Goal: Communication & Community: Answer question/provide support

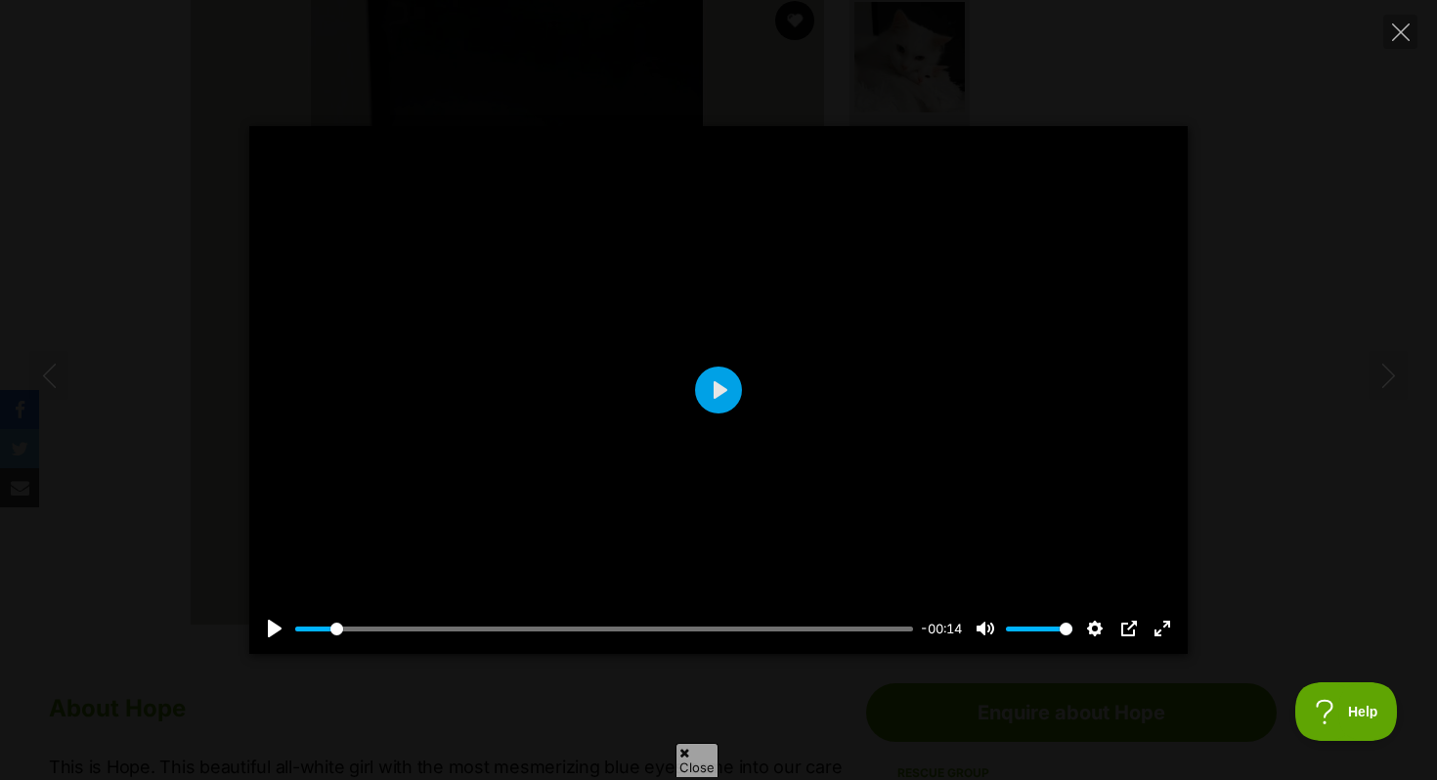
click at [1068, 87] on div "Pause Play % buffered 00:00 -00:14 Unmute Mute Disable captions Enable captions…" at bounding box center [718, 390] width 1437 height 780
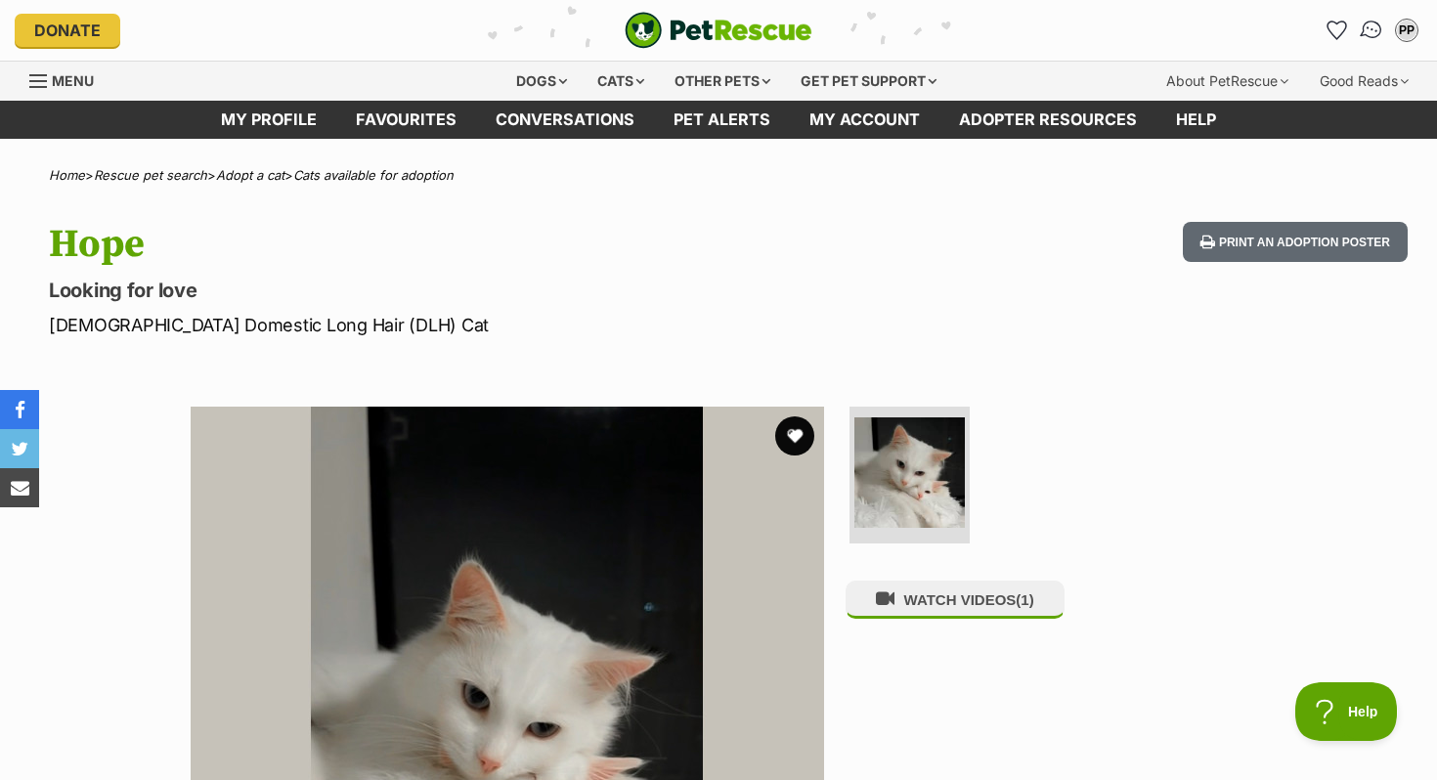
click at [1367, 36] on img "Conversations" at bounding box center [1372, 30] width 26 height 25
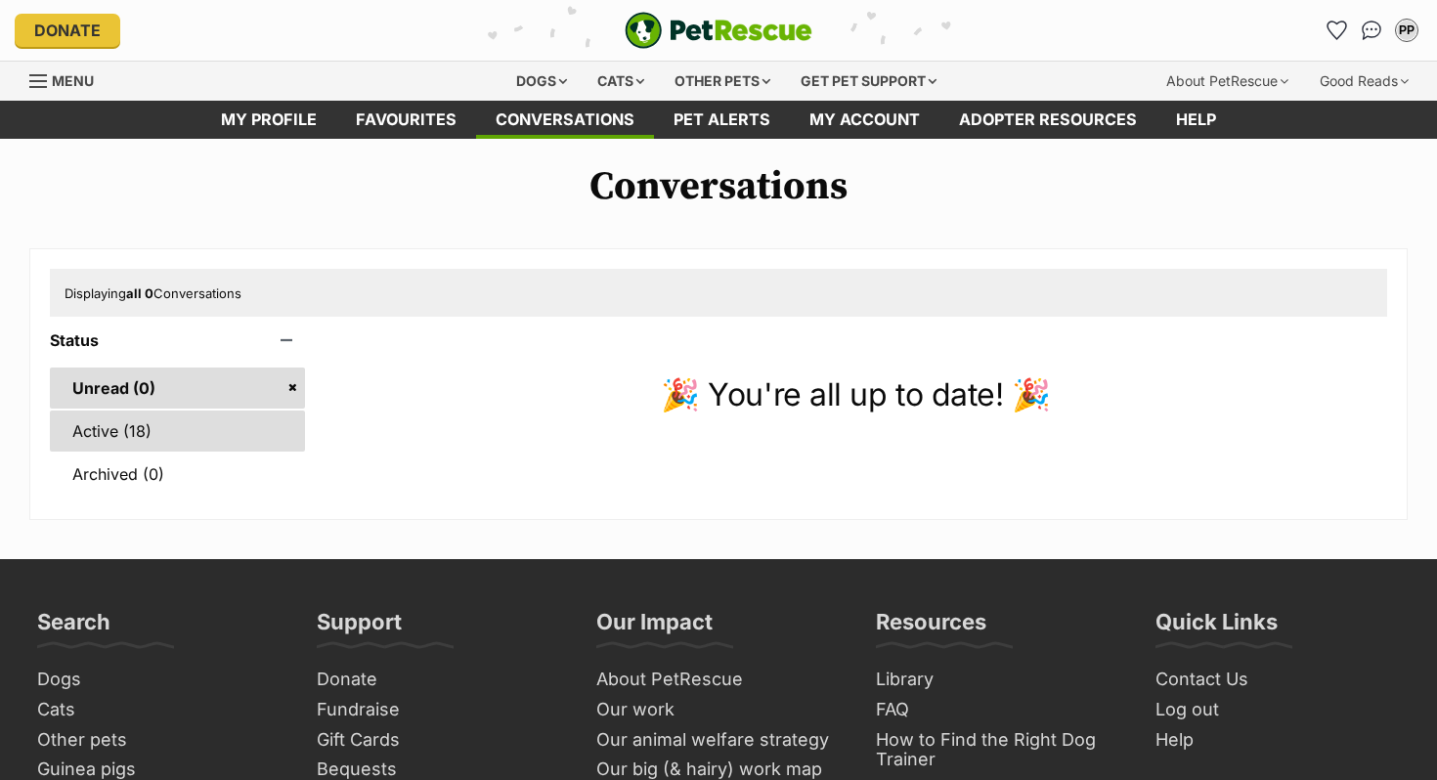
click at [223, 437] on link "Active (18)" at bounding box center [177, 431] width 255 height 41
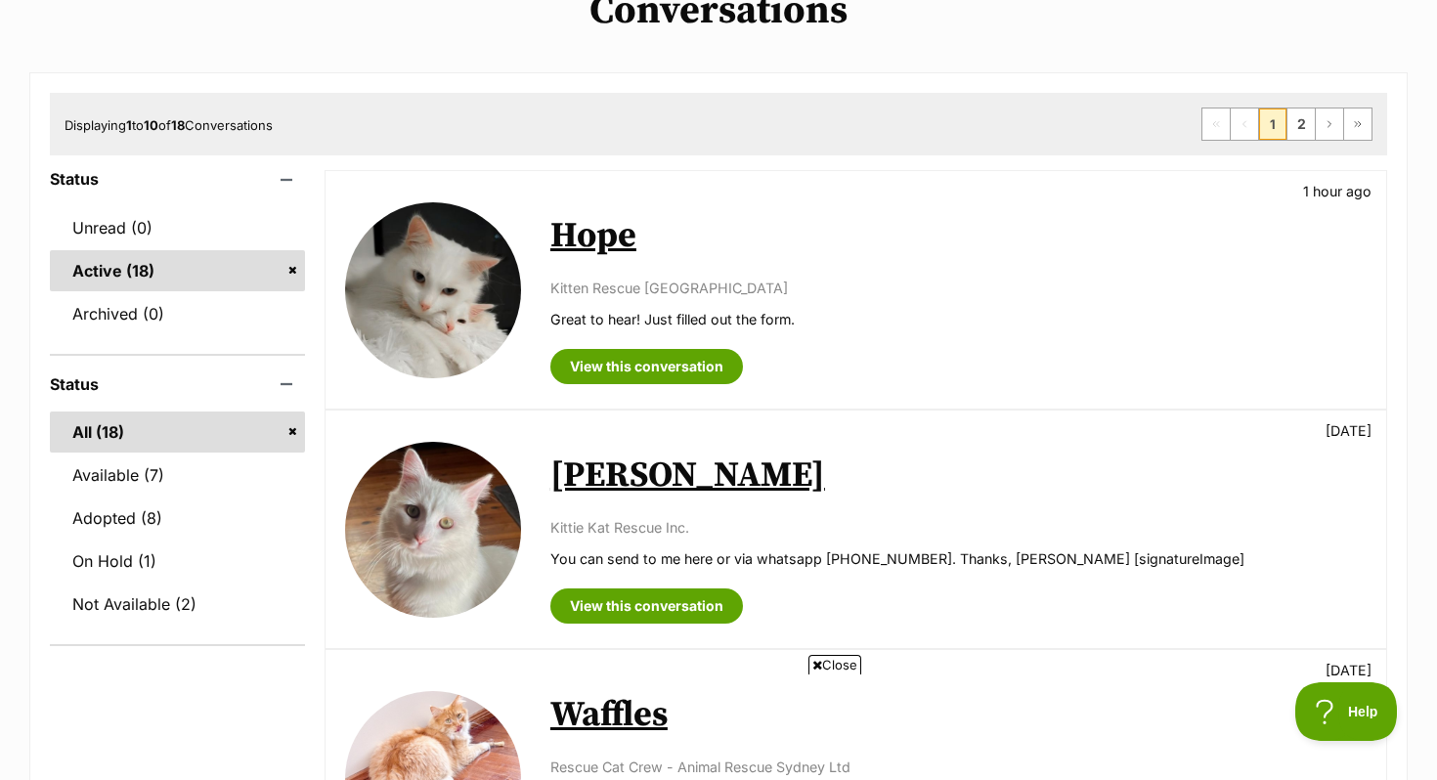
click at [405, 514] on img at bounding box center [433, 530] width 176 height 176
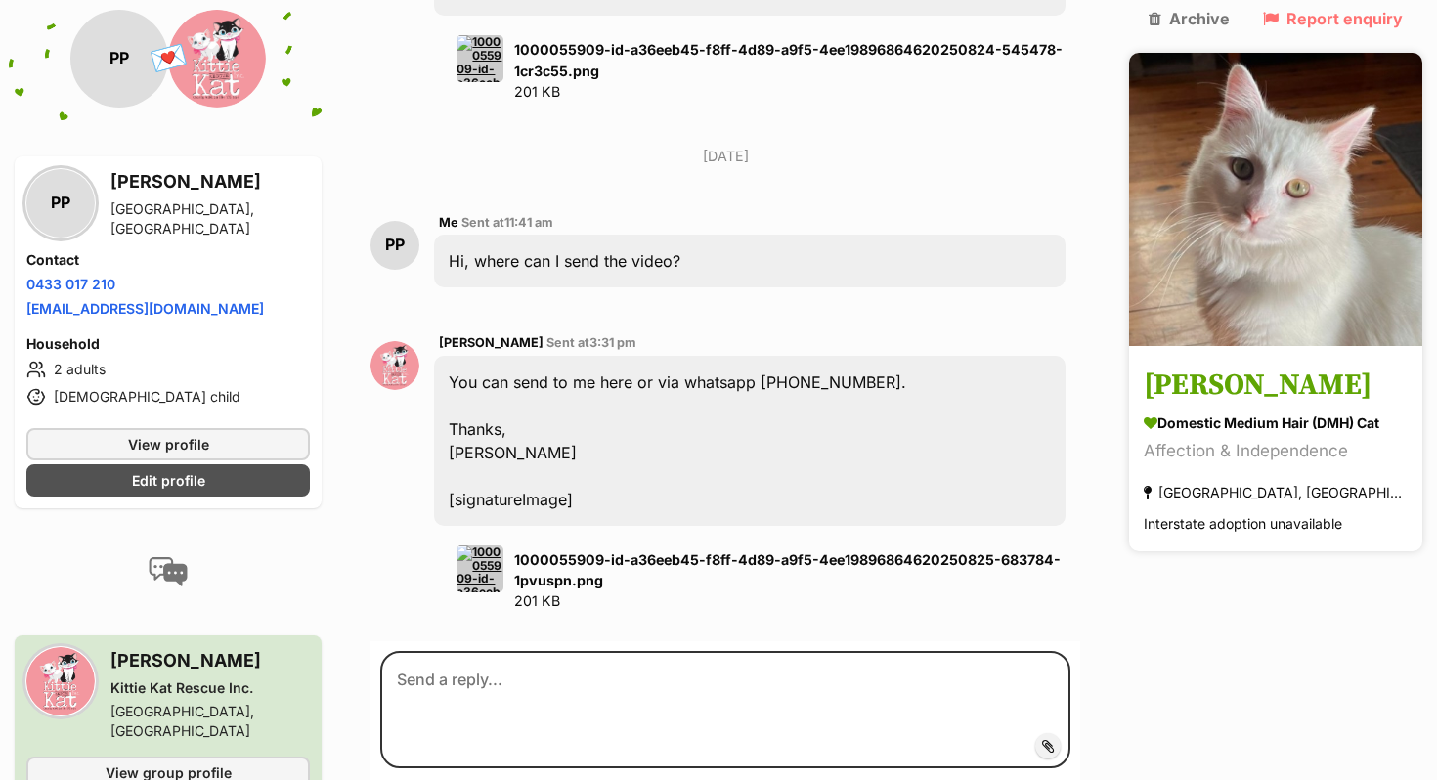
click at [1303, 320] on img at bounding box center [1275, 199] width 293 height 293
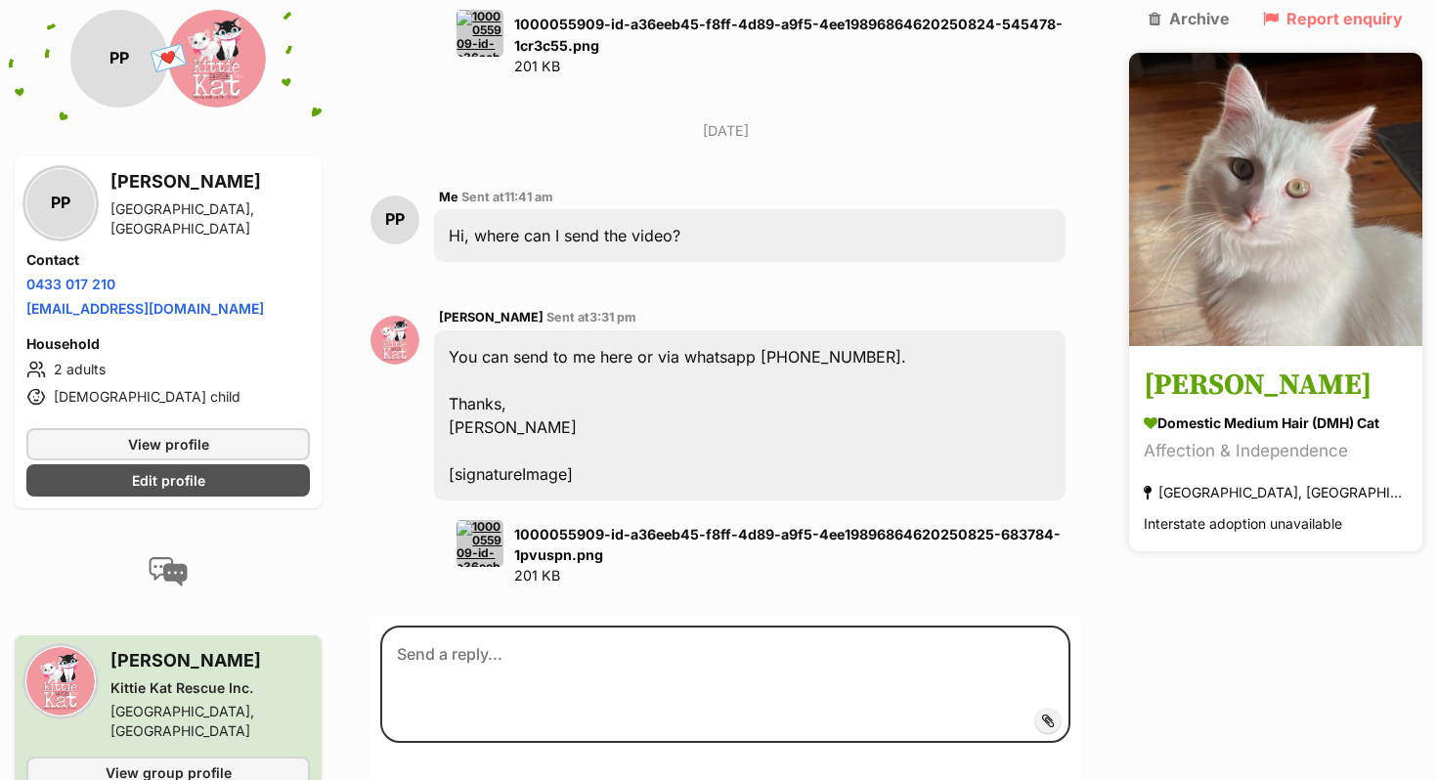
scroll to position [1730, 0]
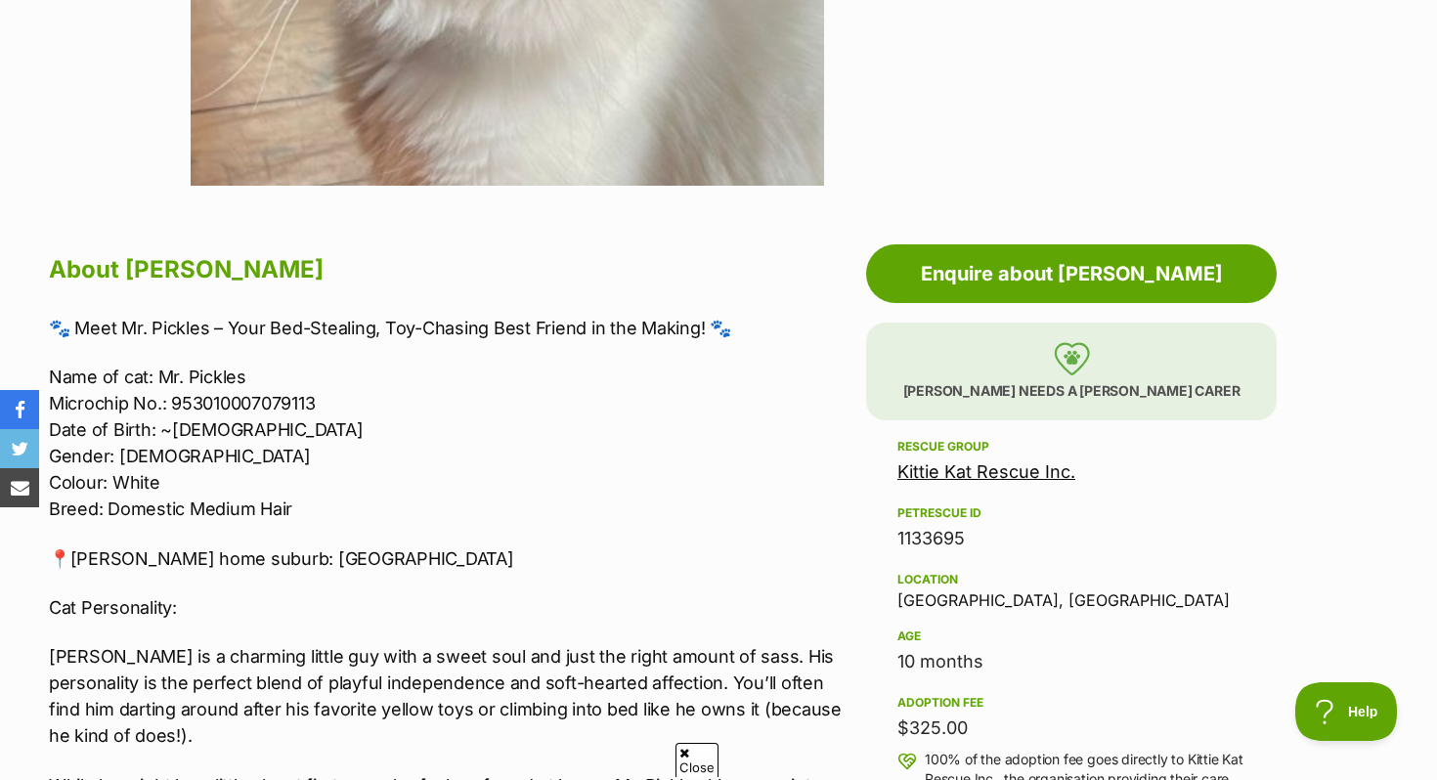
scroll to position [433, 0]
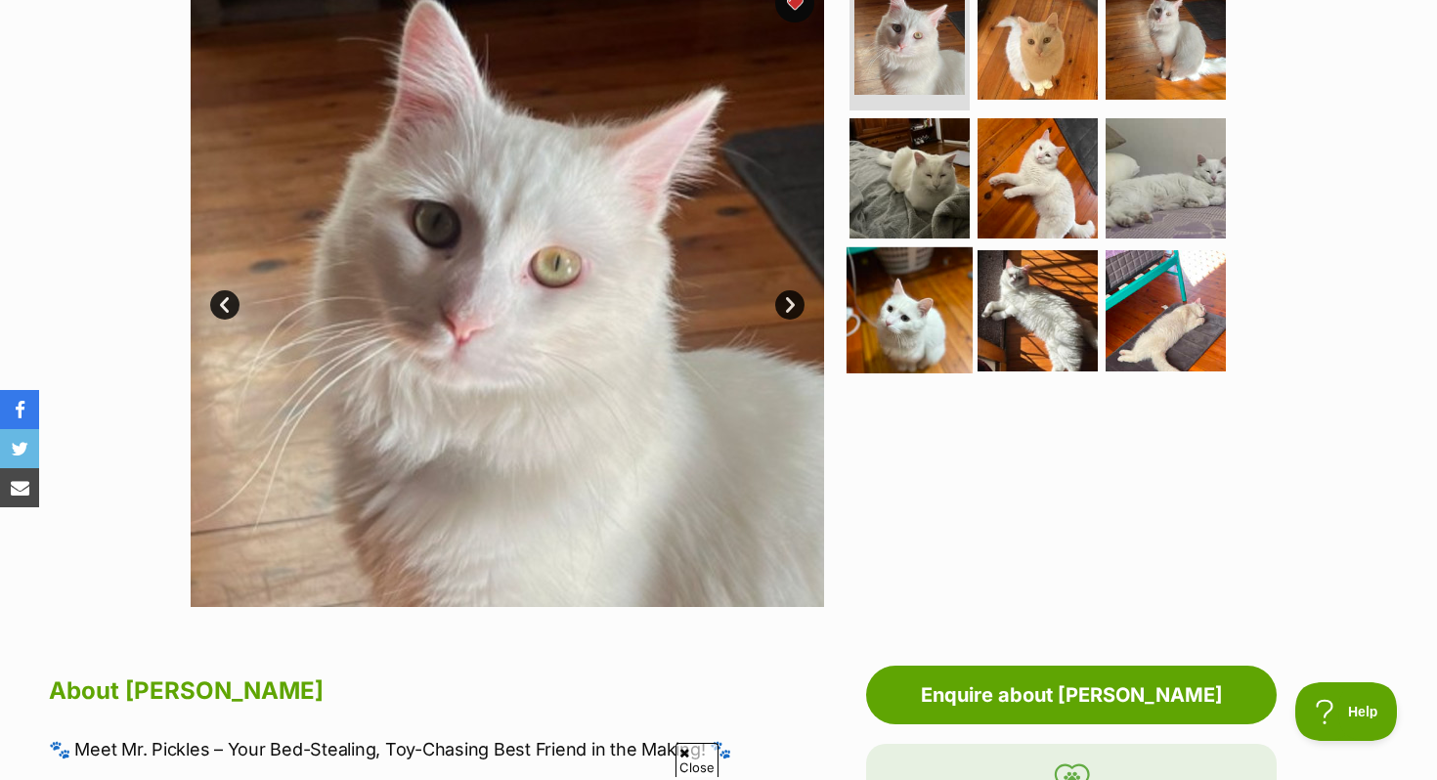
click at [905, 327] on img at bounding box center [910, 310] width 126 height 126
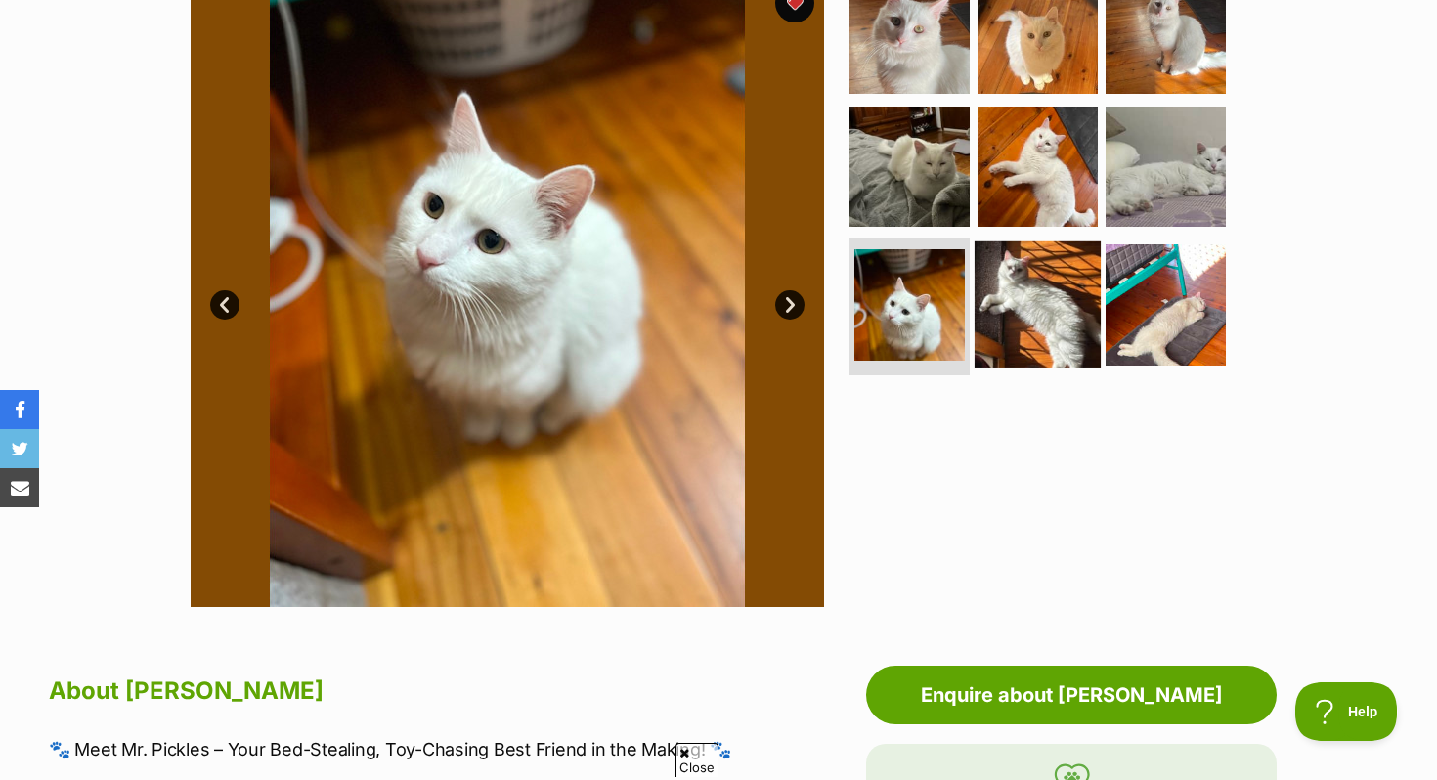
click at [1013, 317] on img at bounding box center [1038, 305] width 126 height 126
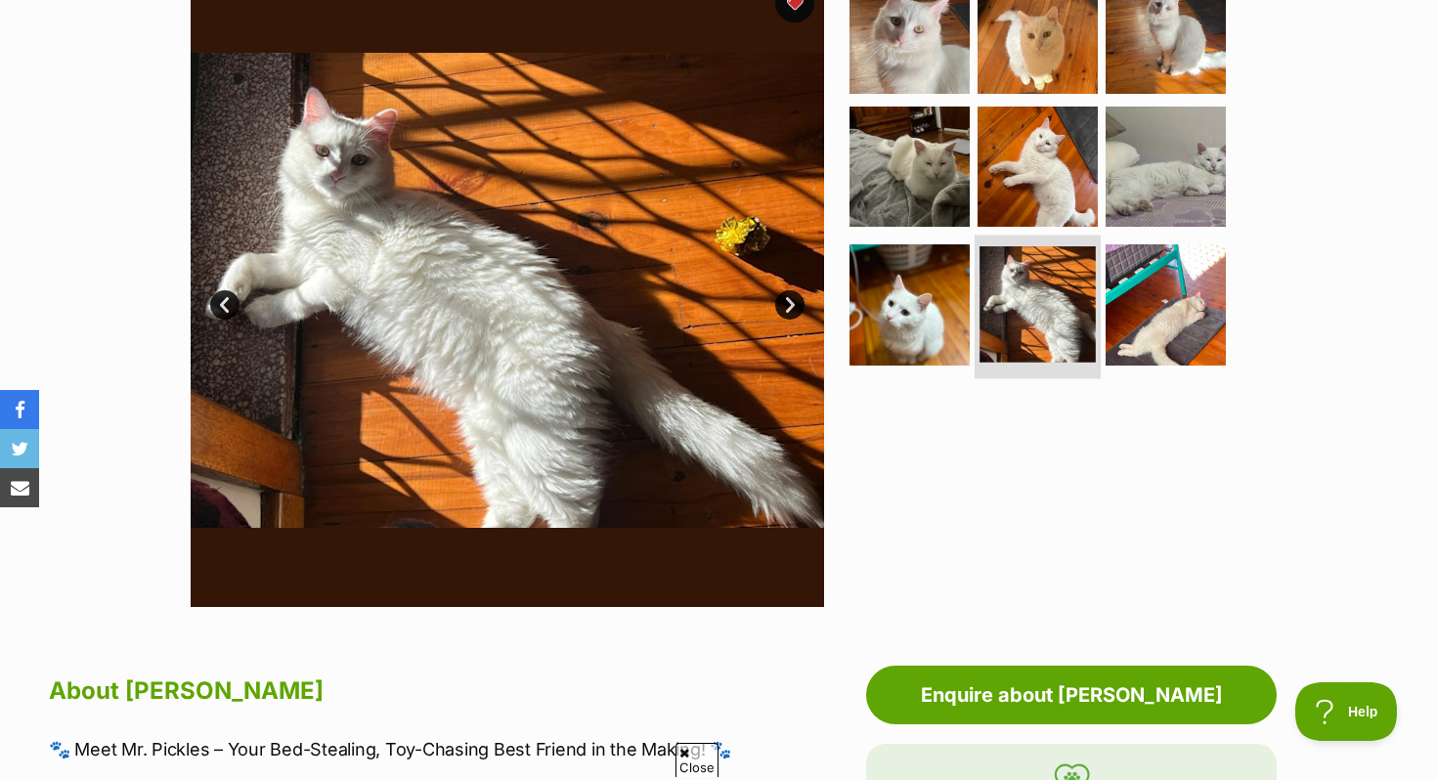
click at [1051, 240] on li at bounding box center [1038, 308] width 126 height 144
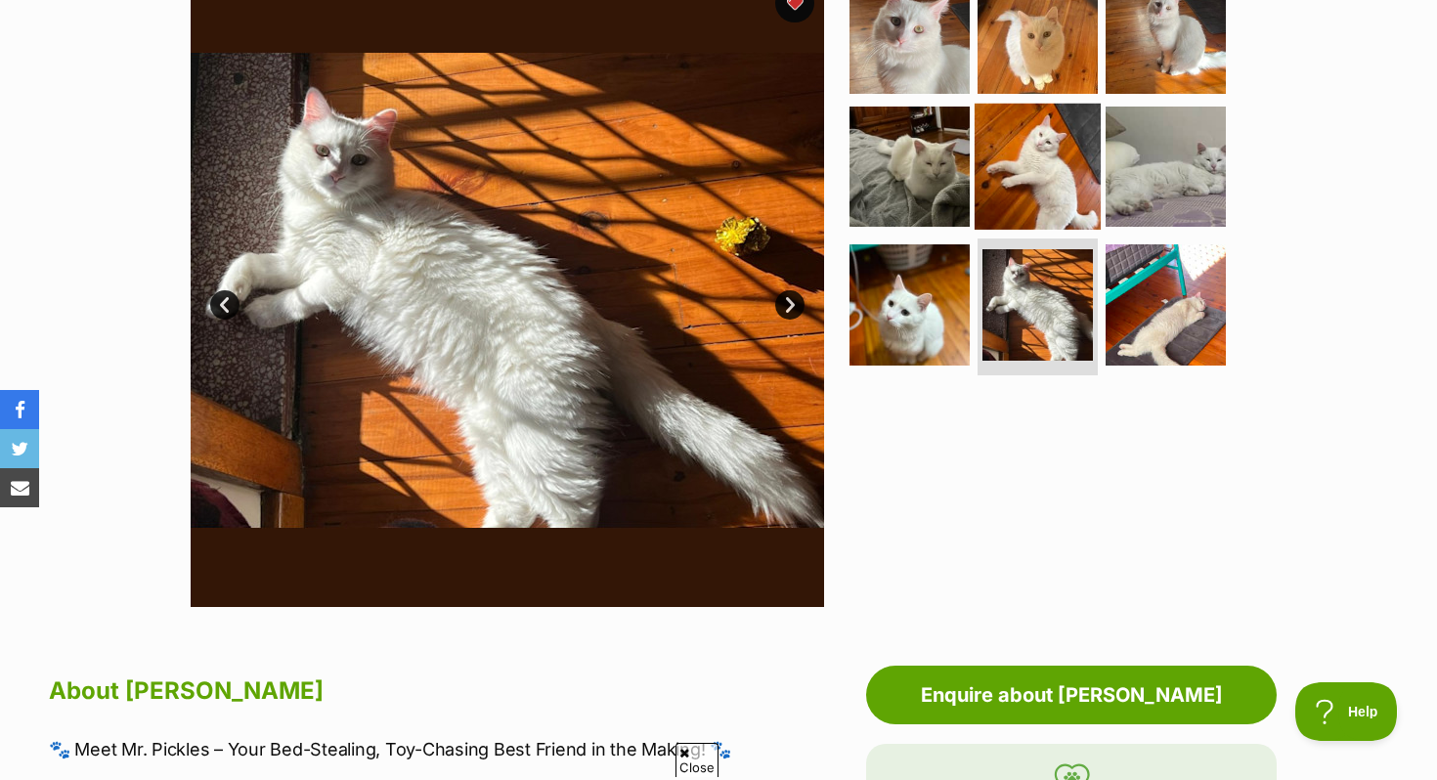
click at [1028, 162] on img at bounding box center [1038, 166] width 126 height 126
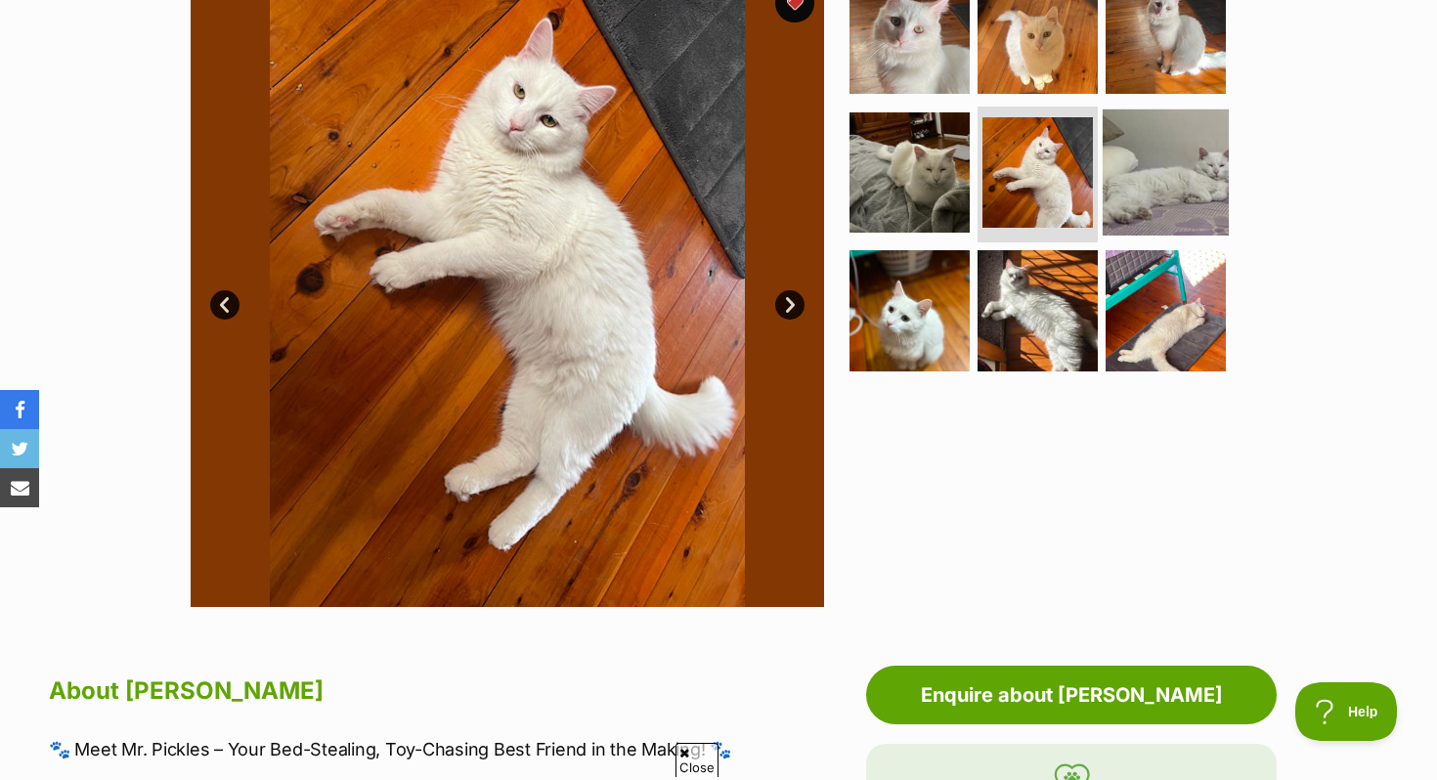
click at [1150, 152] on img at bounding box center [1166, 172] width 126 height 126
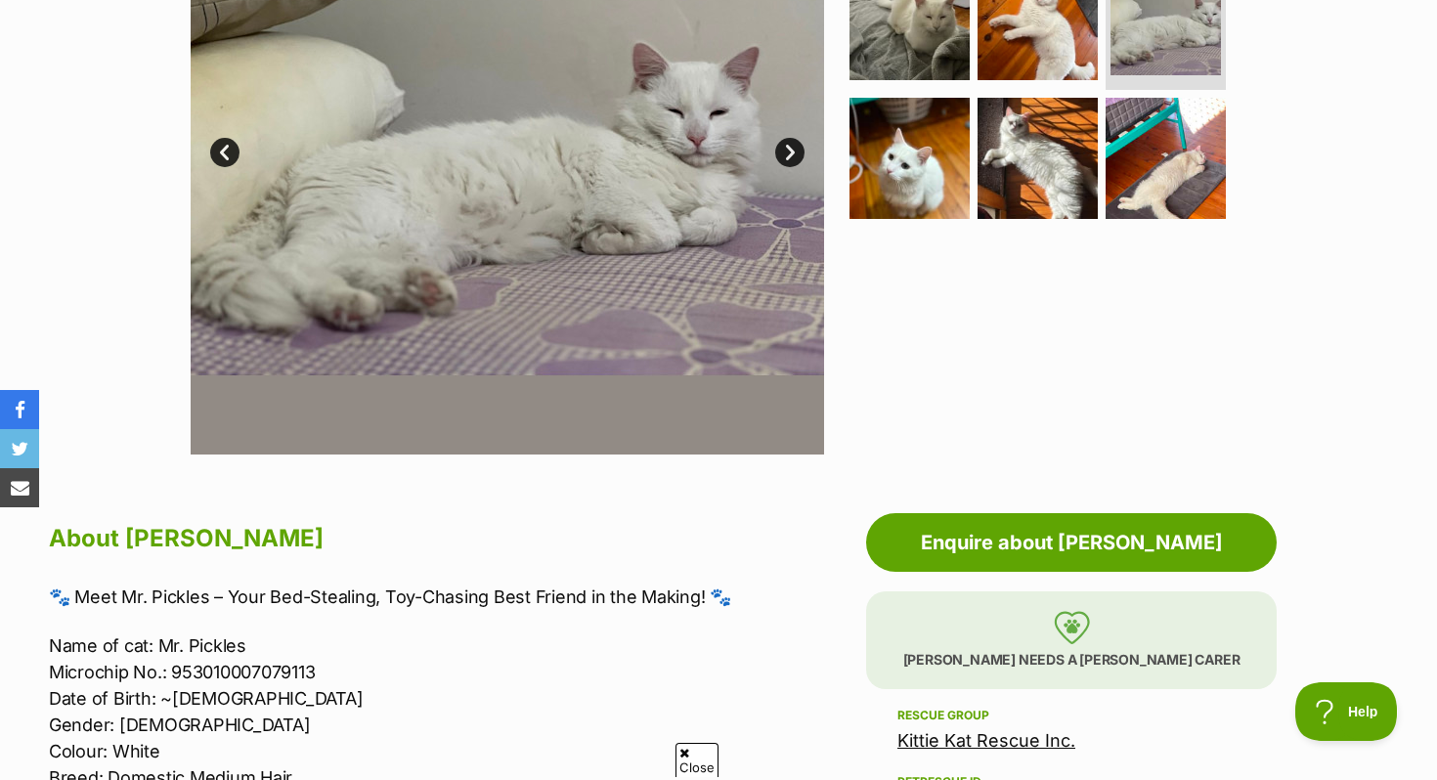
scroll to position [0, 0]
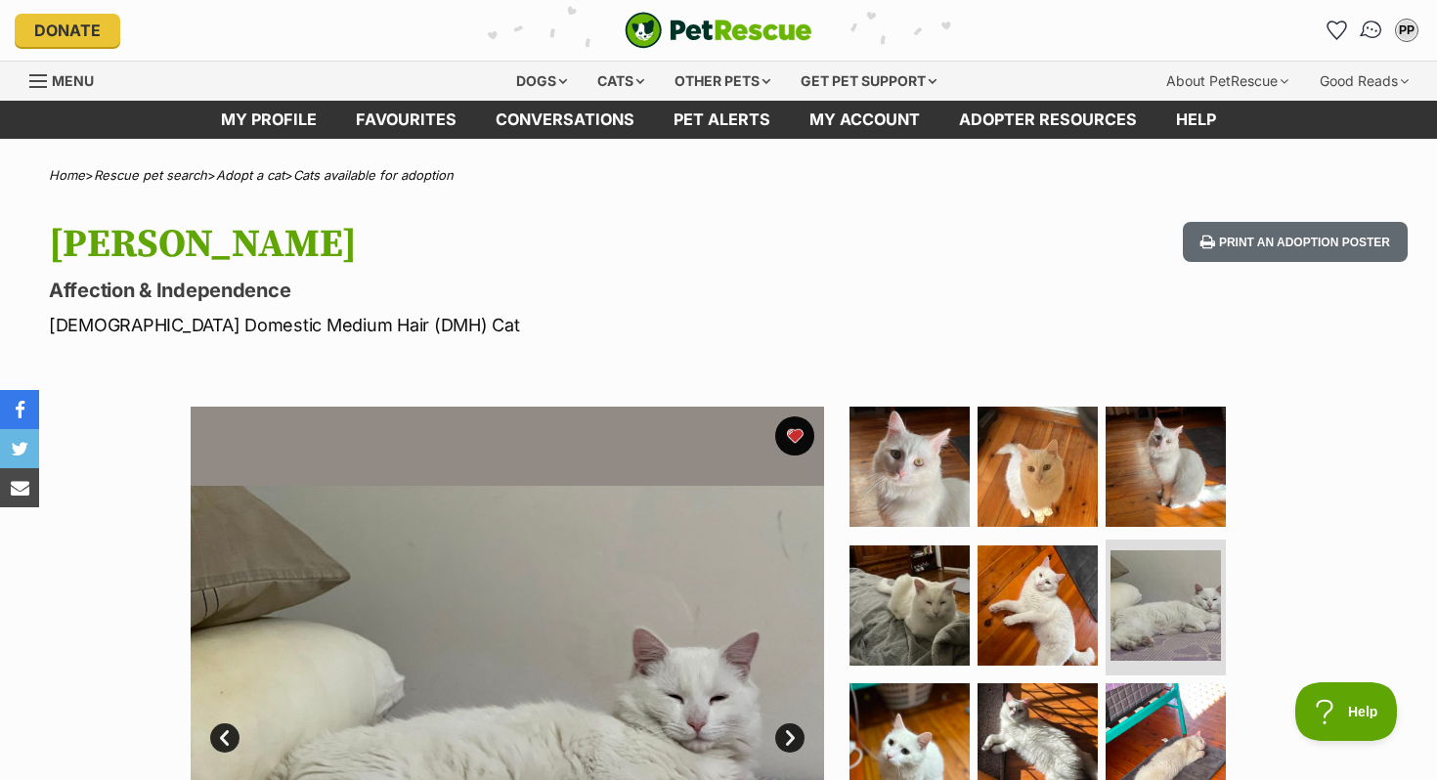
click at [1378, 34] on img "Conversations" at bounding box center [1372, 30] width 26 height 25
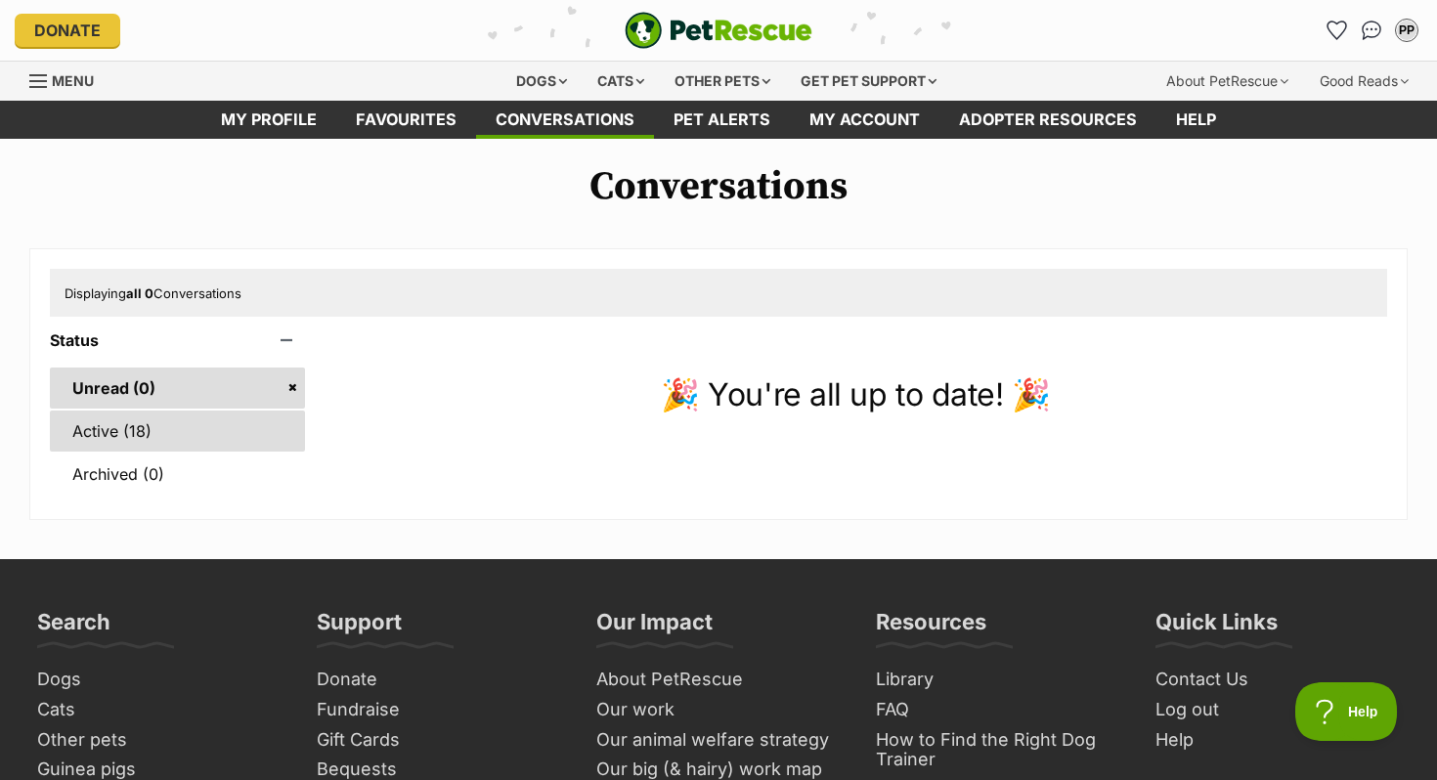
click at [135, 438] on link "Active (18)" at bounding box center [177, 431] width 255 height 41
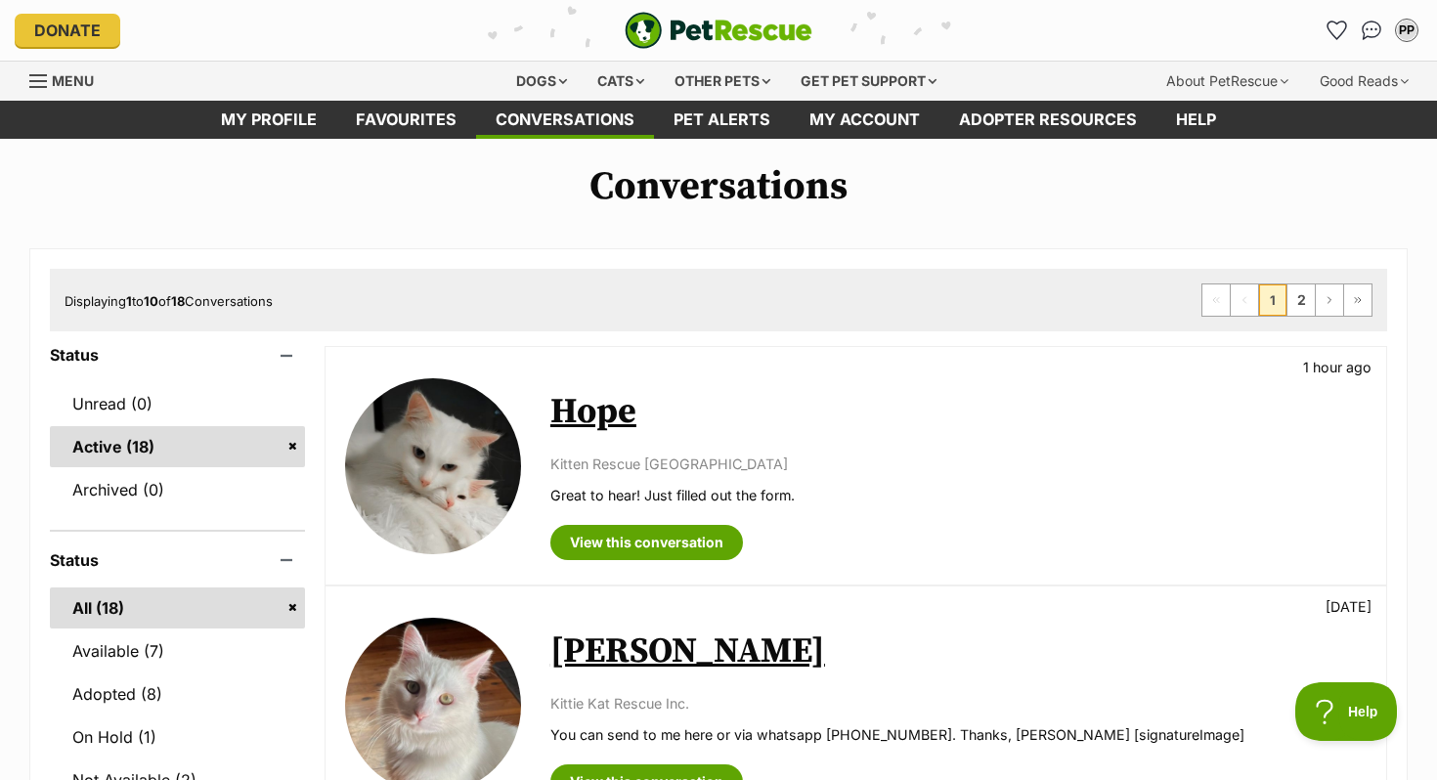
click at [488, 499] on img at bounding box center [433, 466] width 176 height 176
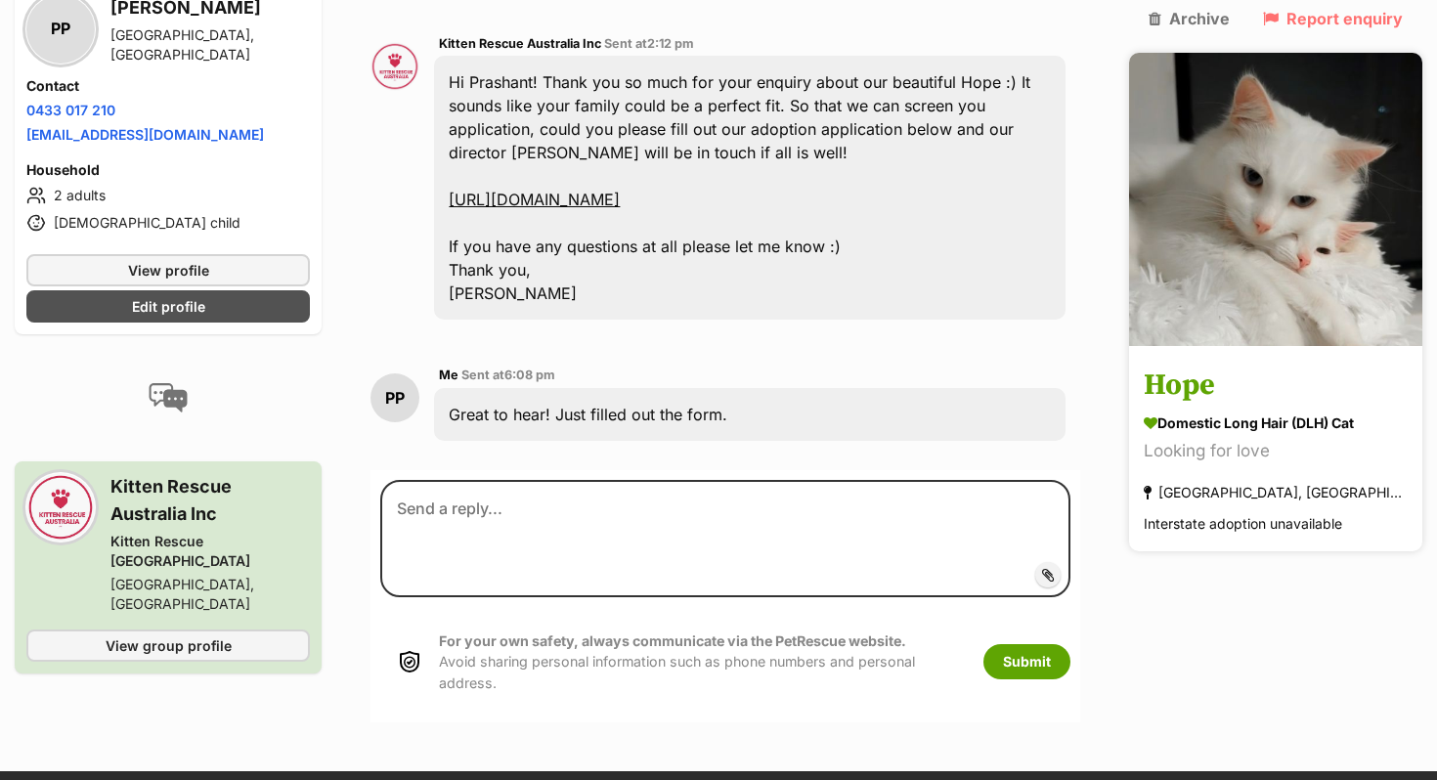
scroll to position [782, 0]
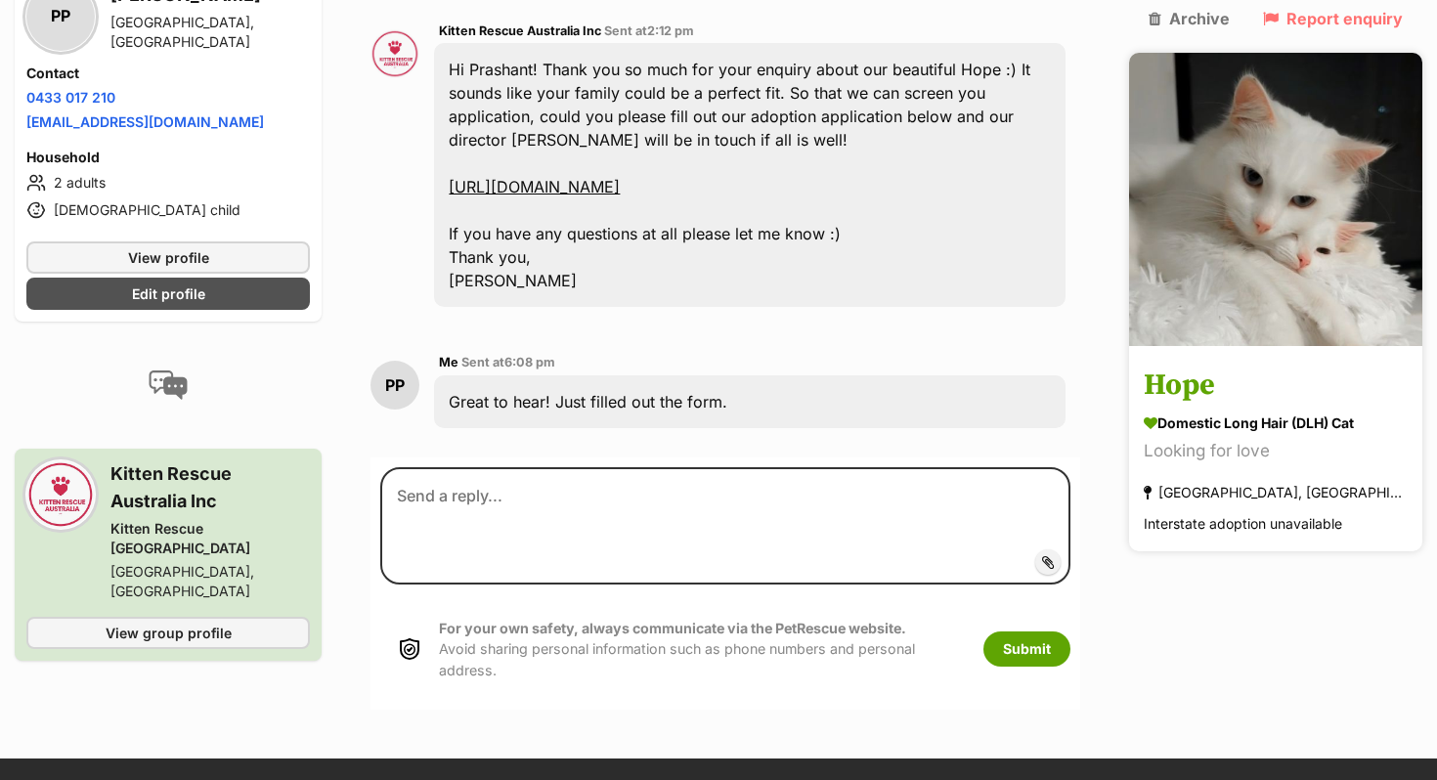
click at [1307, 365] on h3 "Hope" at bounding box center [1276, 387] width 264 height 44
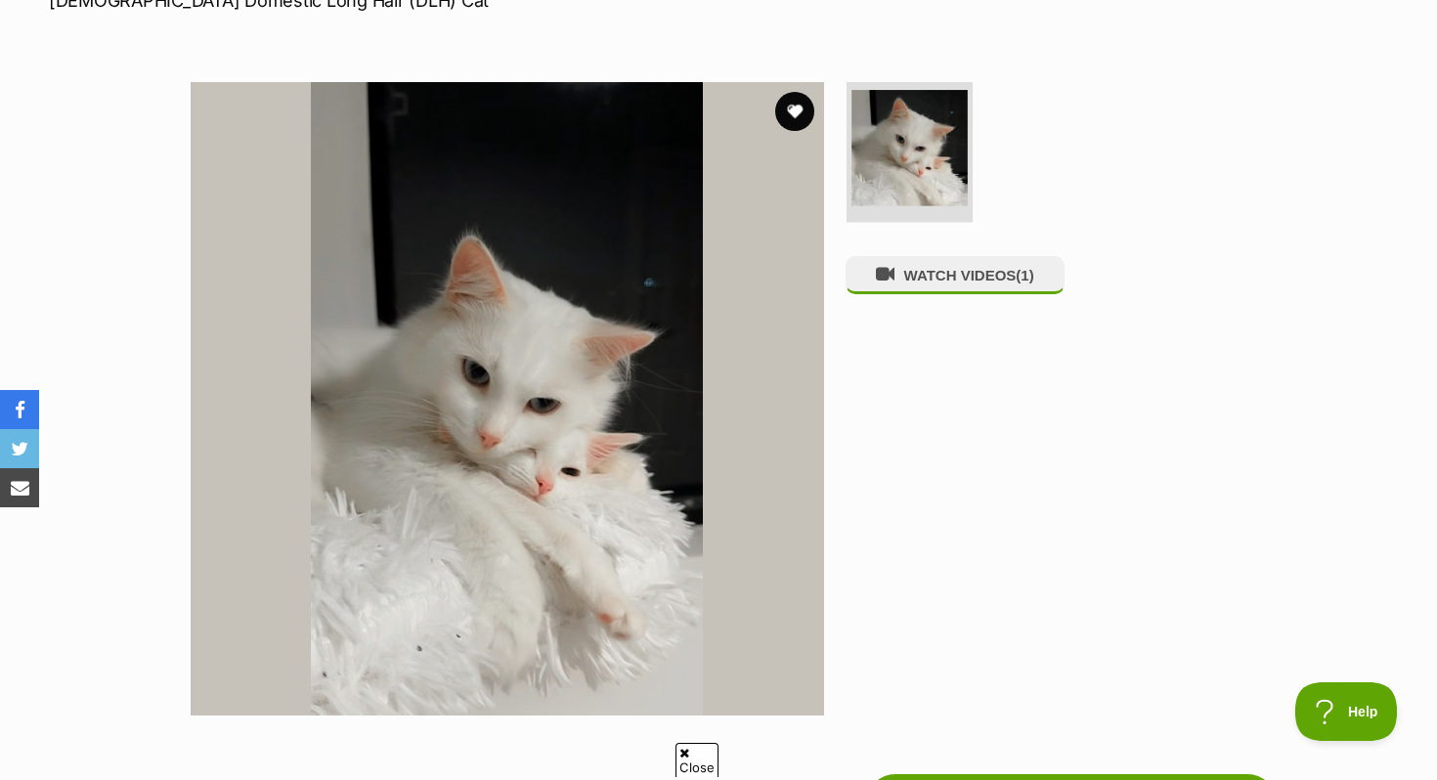
scroll to position [335, 0]
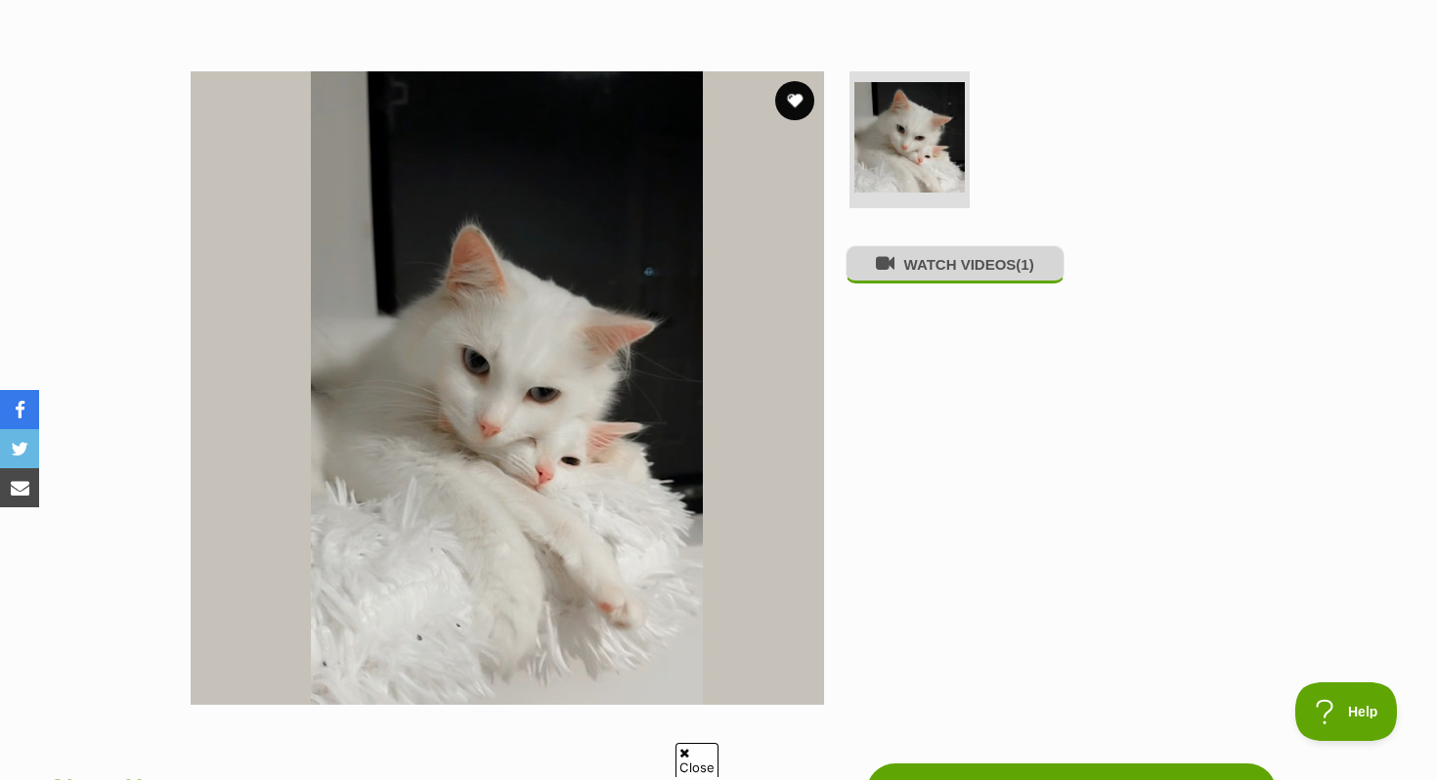
click at [976, 284] on button "WATCH VIDEOS (1)" at bounding box center [955, 264] width 219 height 38
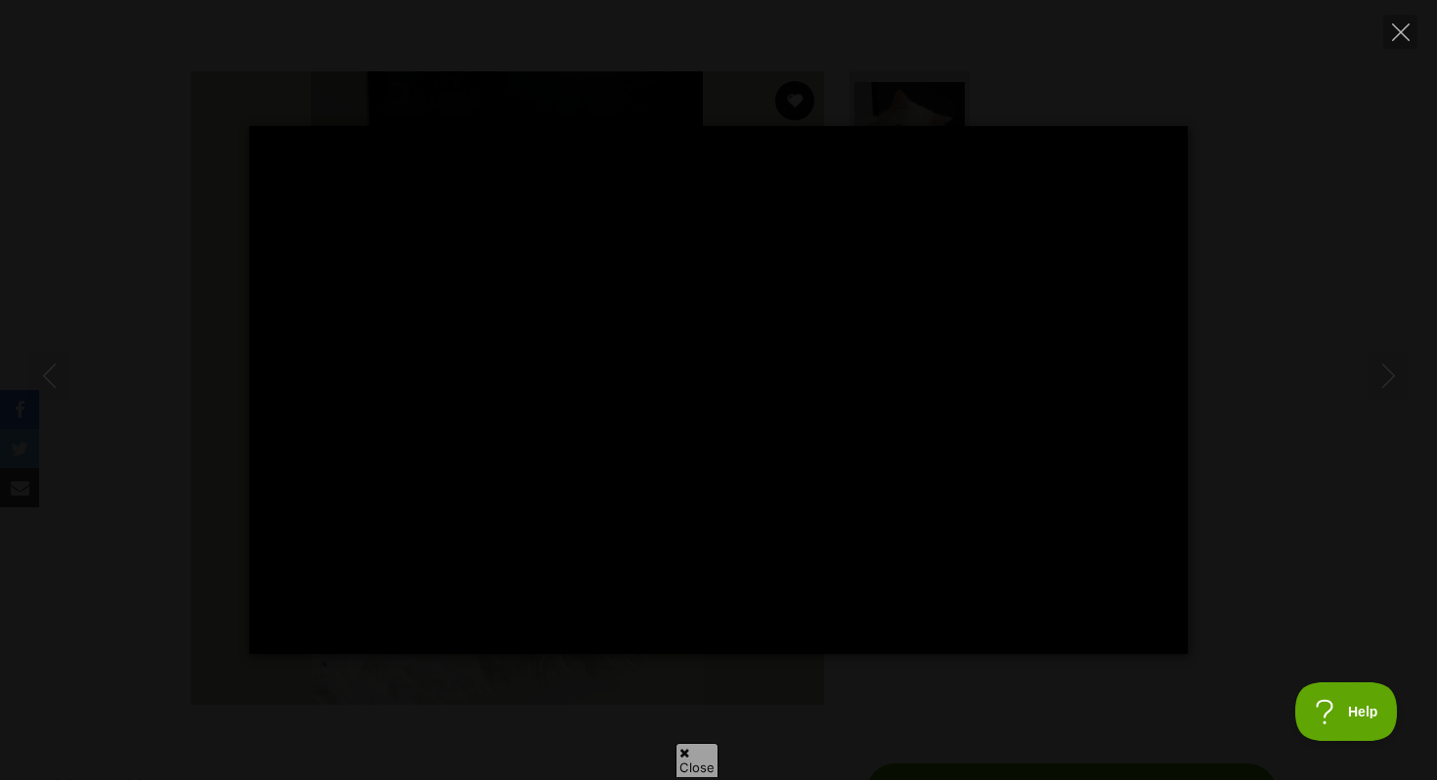
scroll to position [0, 0]
click at [1406, 29] on icon "Close" at bounding box center [1401, 32] width 18 height 18
type input "57.25"
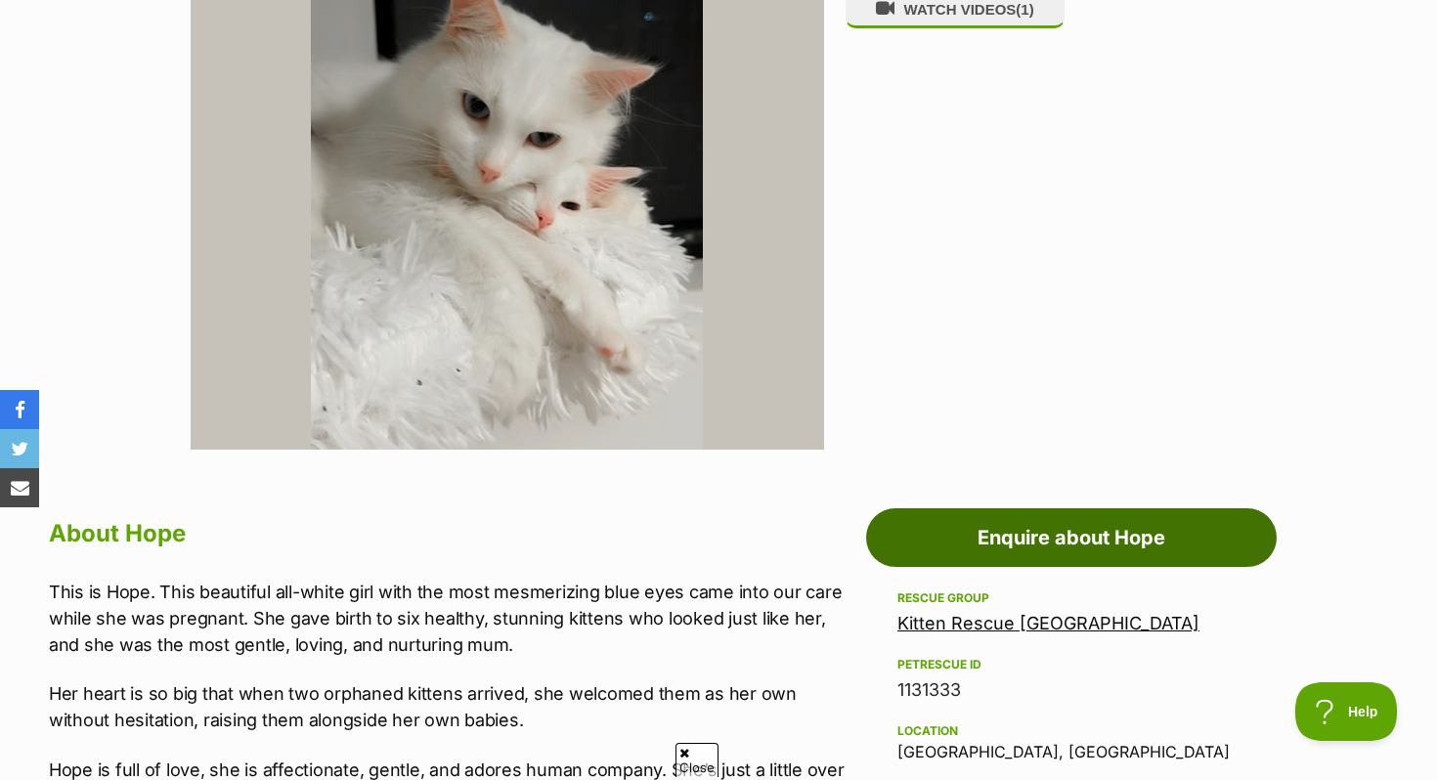
scroll to position [502, 0]
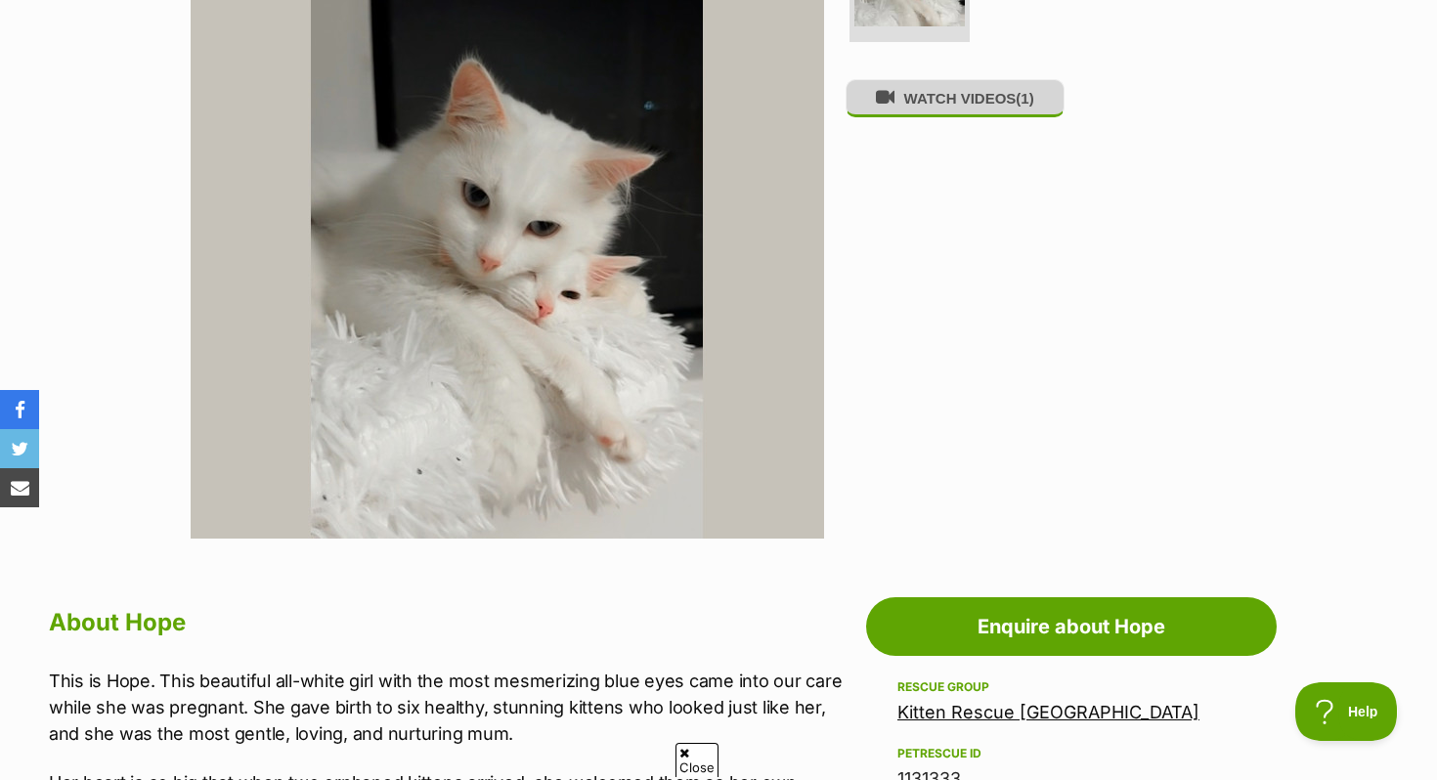
click at [976, 117] on button "WATCH VIDEOS (1)" at bounding box center [955, 98] width 219 height 38
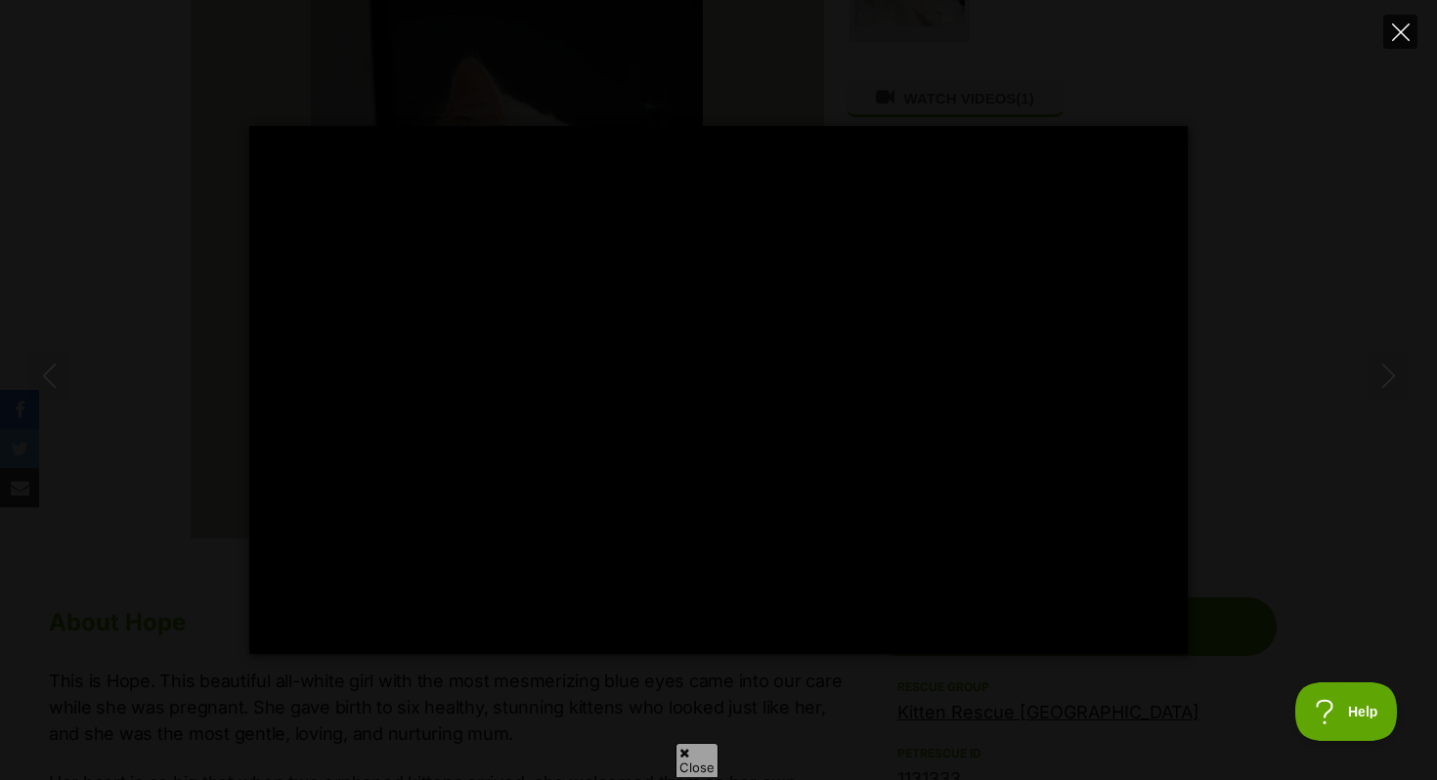
click at [1405, 36] on icon "Close" at bounding box center [1401, 32] width 18 height 18
type input "50.09"
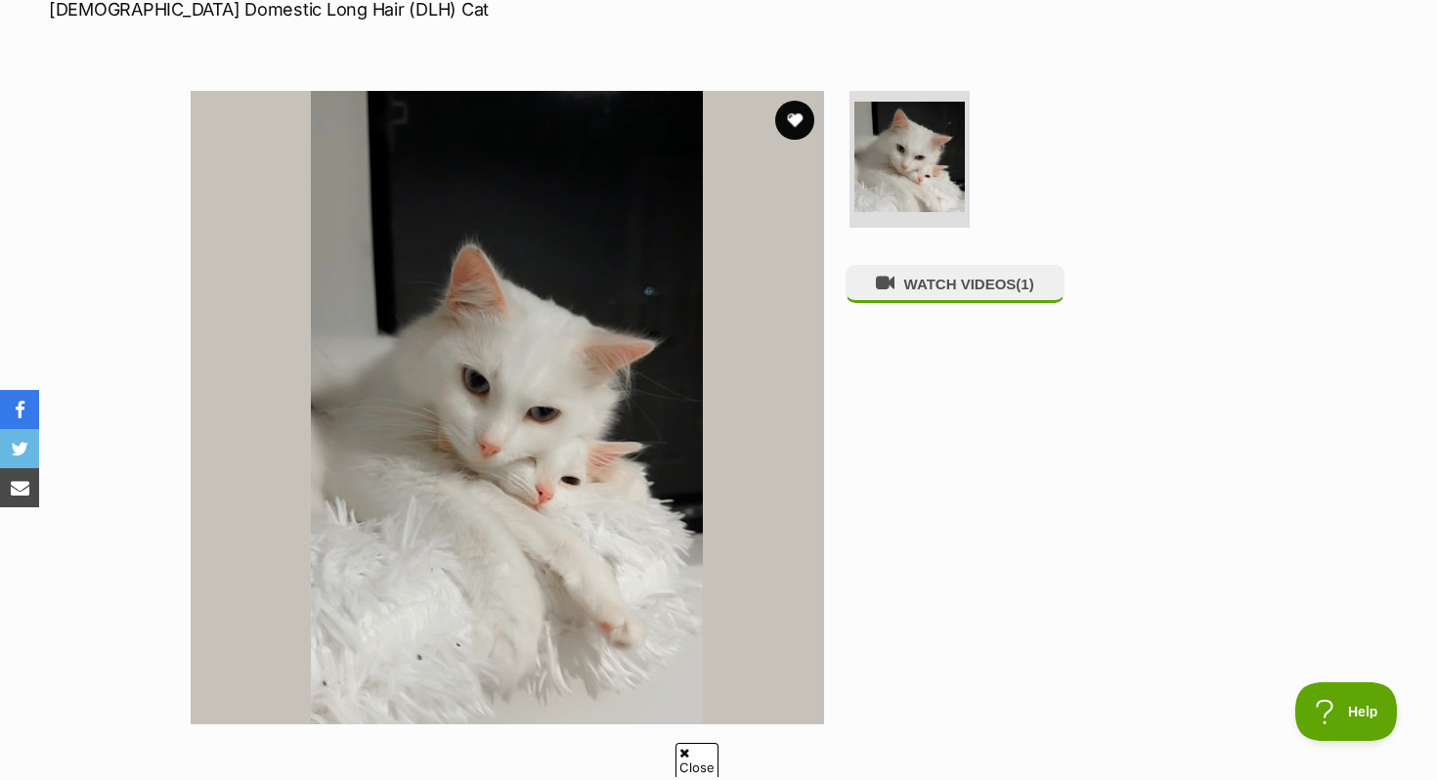
scroll to position [320, 0]
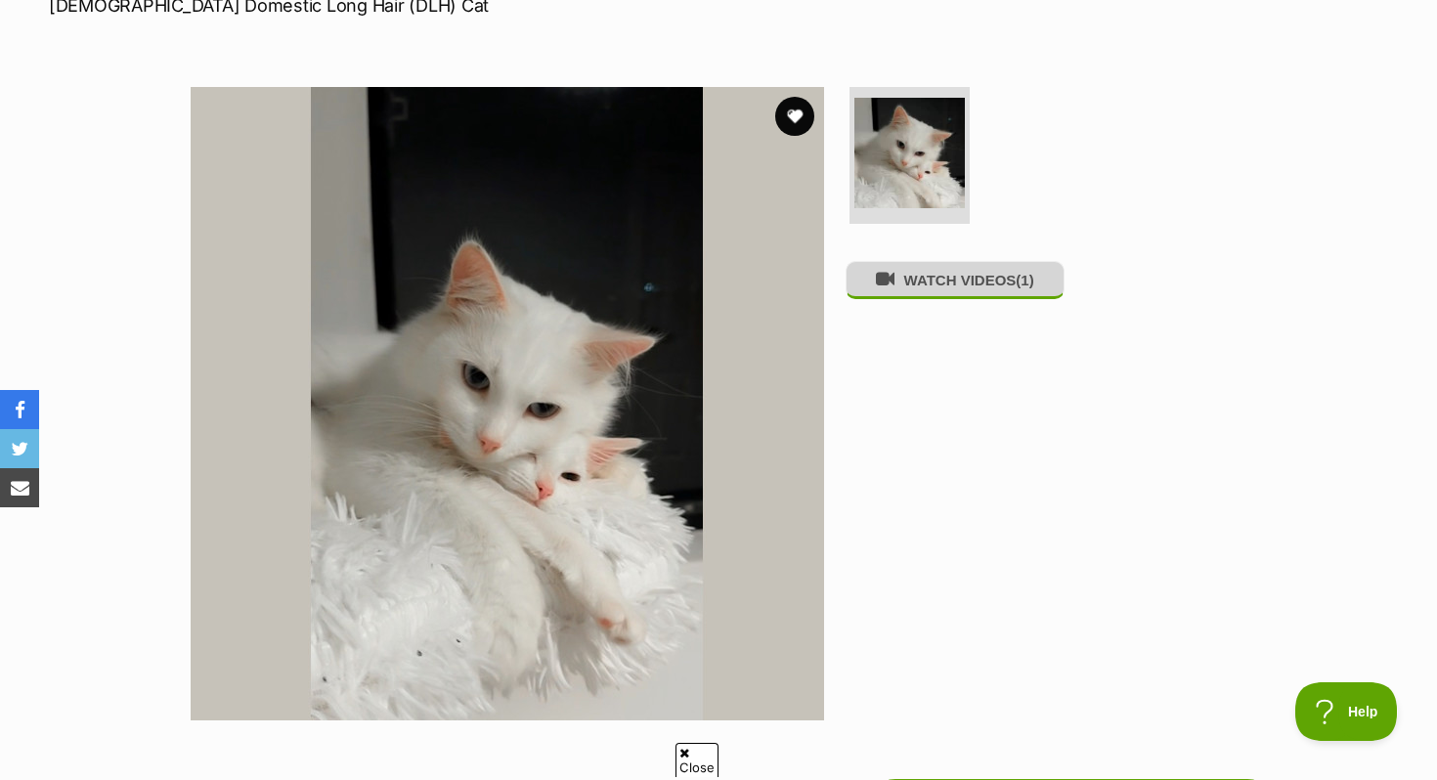
click at [984, 288] on button "WATCH VIDEOS (1)" at bounding box center [955, 280] width 219 height 38
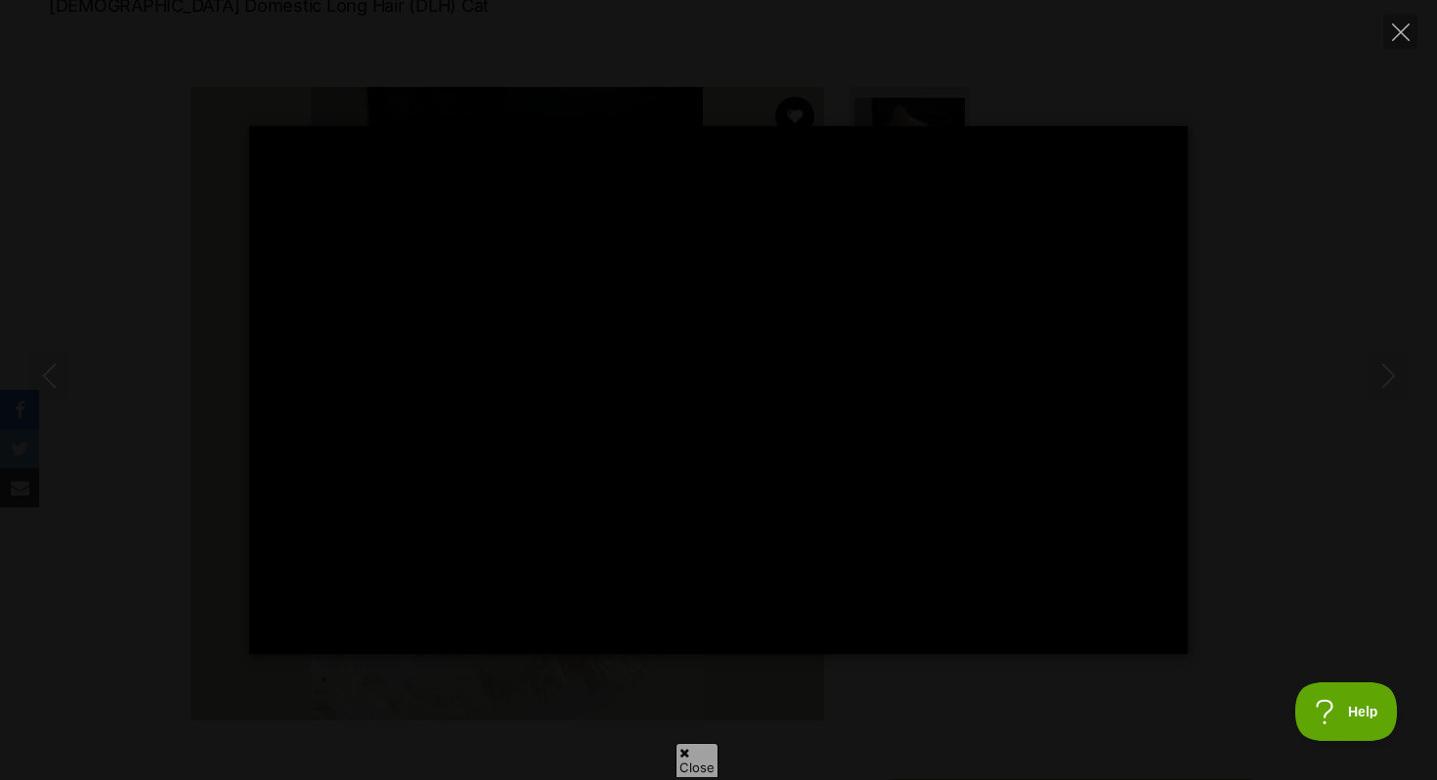
scroll to position [0, 0]
type input "100"
